Goal: Information Seeking & Learning: Learn about a topic

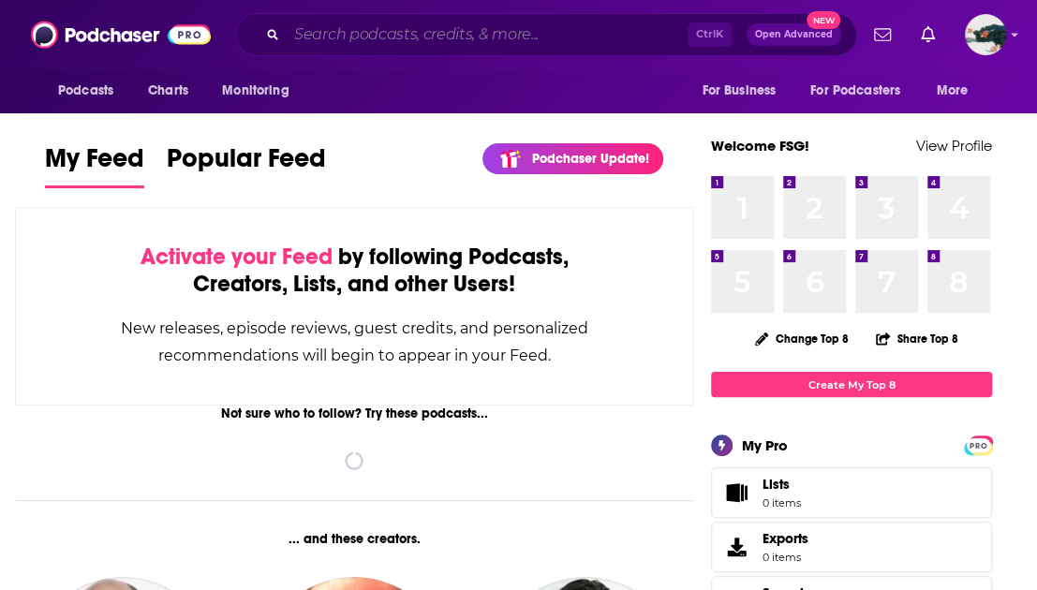
click at [440, 41] on input "Search podcasts, credits, & more..." at bounding box center [487, 35] width 401 height 30
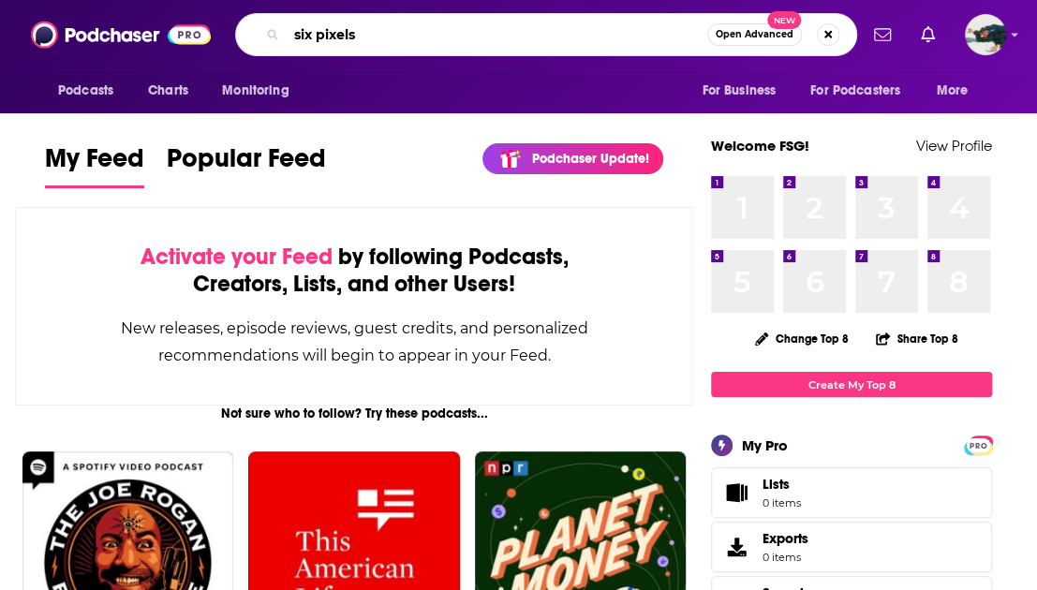
type input "six pixels"
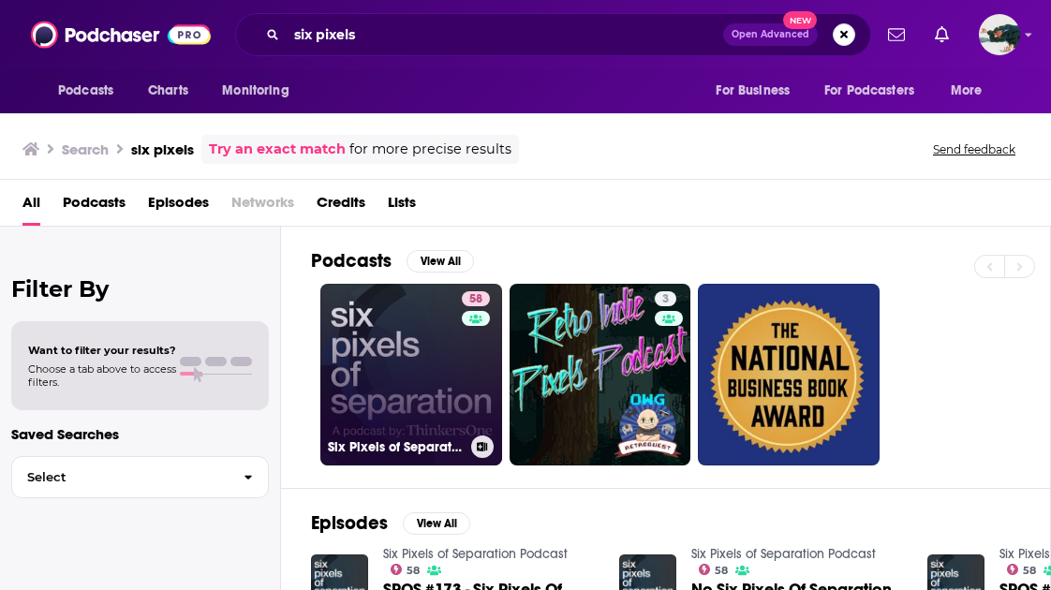
click at [373, 368] on link "58 Six Pixels of Separation Podcast" at bounding box center [411, 375] width 182 height 182
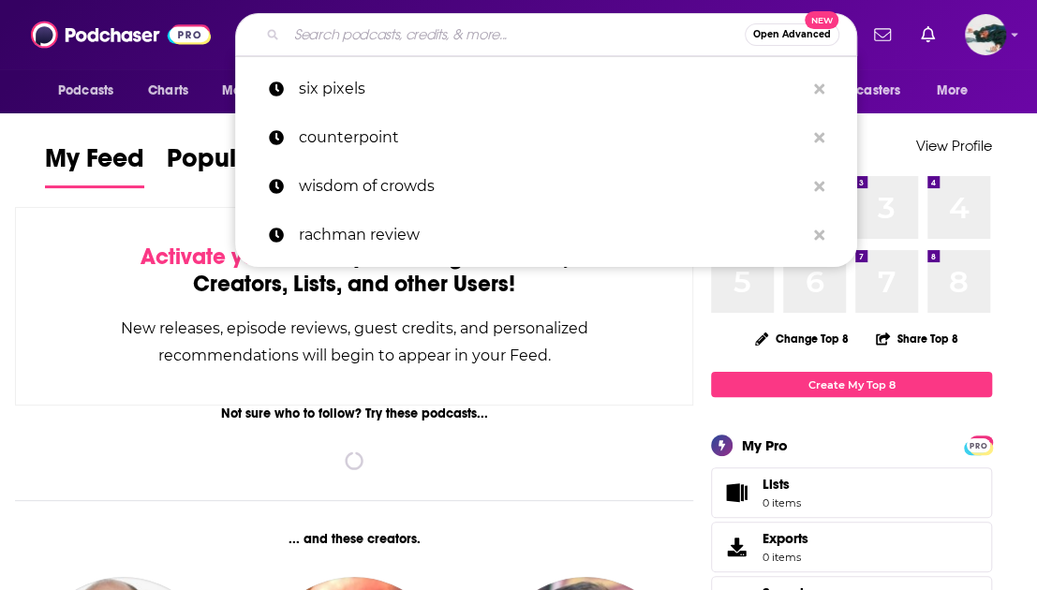
click at [378, 38] on input "Search podcasts, credits, & more..." at bounding box center [516, 35] width 458 height 30
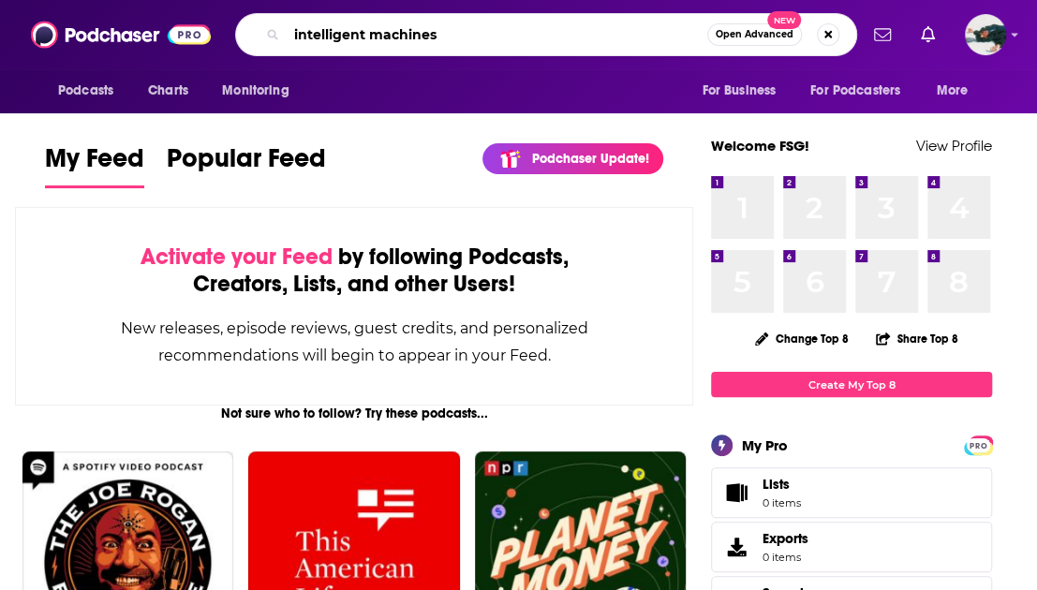
type input "intelligent machines"
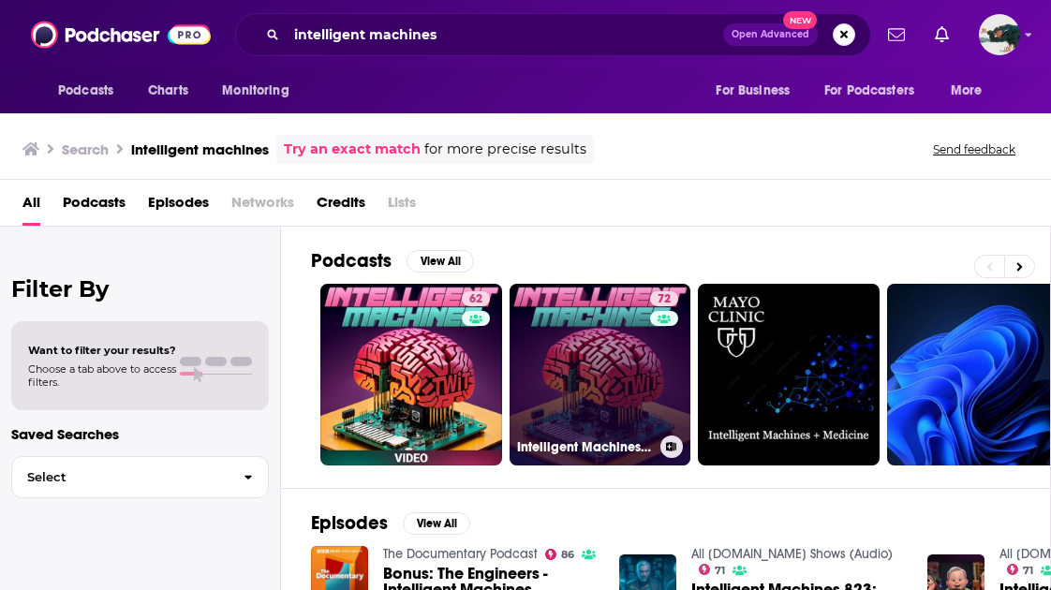
click at [596, 361] on link "72 Intelligent Machines (Audio)" at bounding box center [601, 375] width 182 height 182
